Goal: Information Seeking & Learning: Learn about a topic

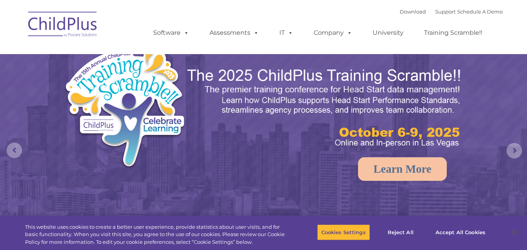
select select "MEDIUM"
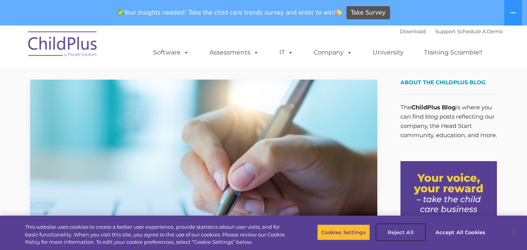
click at [392, 233] on button "Reject All" at bounding box center [401, 232] width 48 height 16
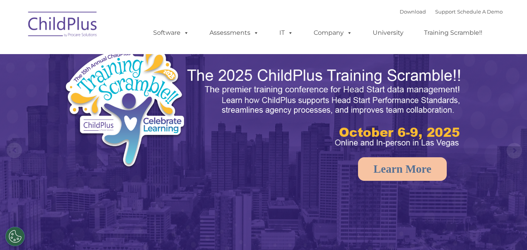
select select "MEDIUM"
